Goal: Navigation & Orientation: Find specific page/section

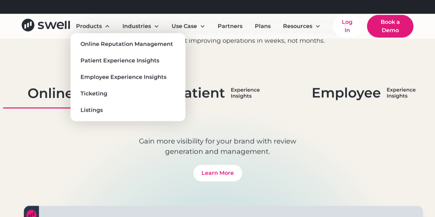
scroll to position [402, 0]
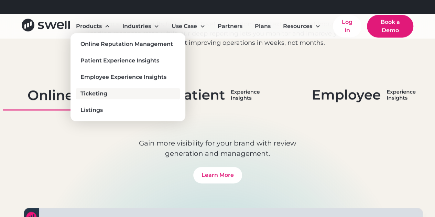
click at [109, 90] on link "Ticketing" at bounding box center [128, 93] width 104 height 11
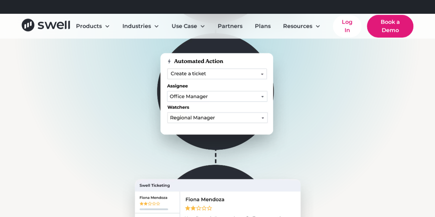
scroll to position [323, 0]
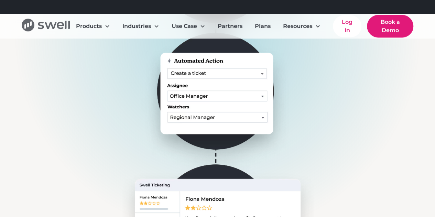
click at [54, 28] on icon "home" at bounding box center [51, 25] width 12 height 7
